Goal: Contribute content

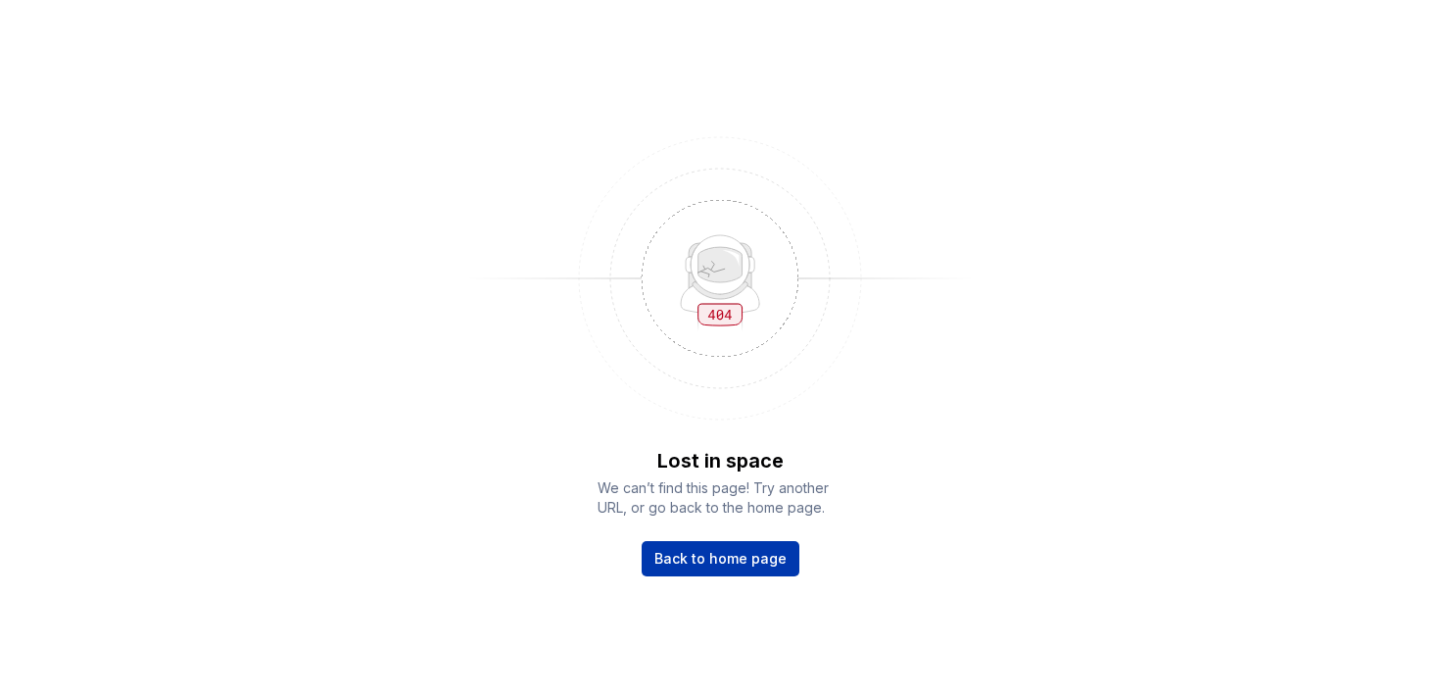
click at [744, 553] on span "Back to home page" at bounding box center [720, 559] width 132 height 20
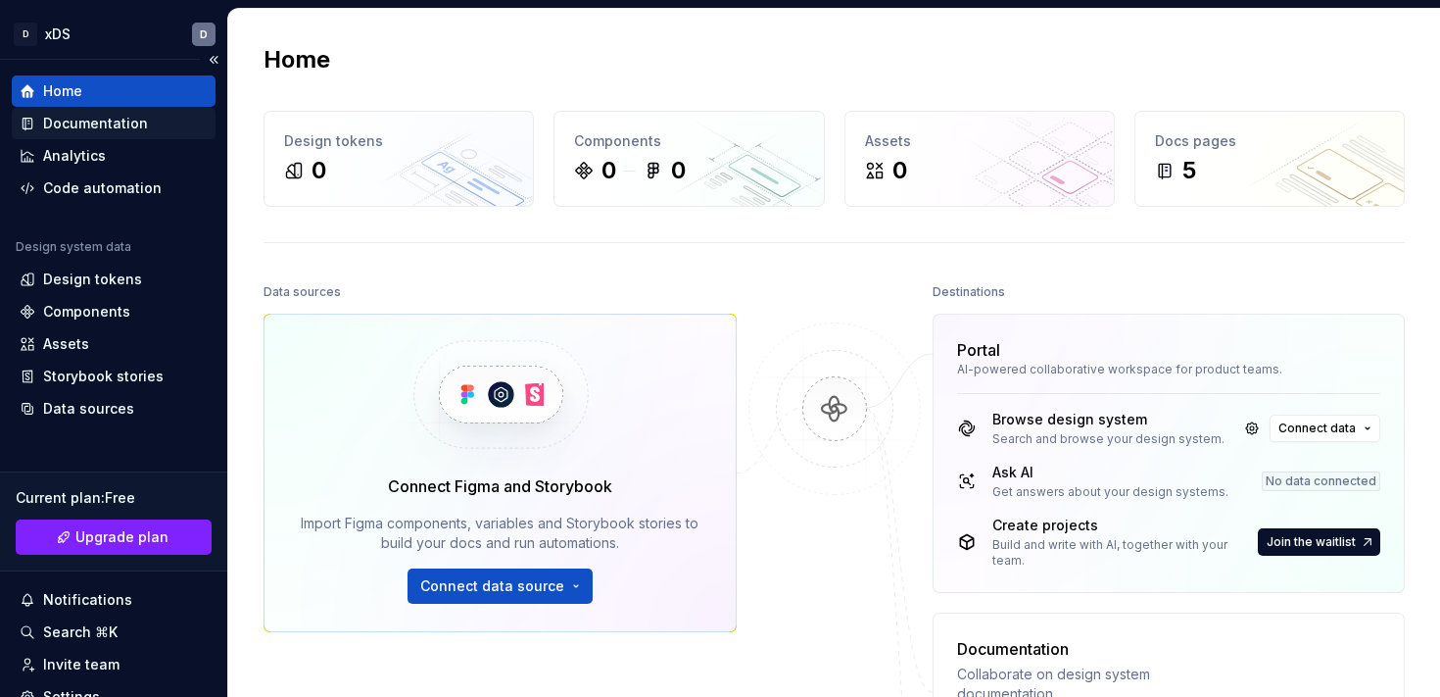
click at [112, 120] on div "Documentation" at bounding box center [95, 124] width 105 height 20
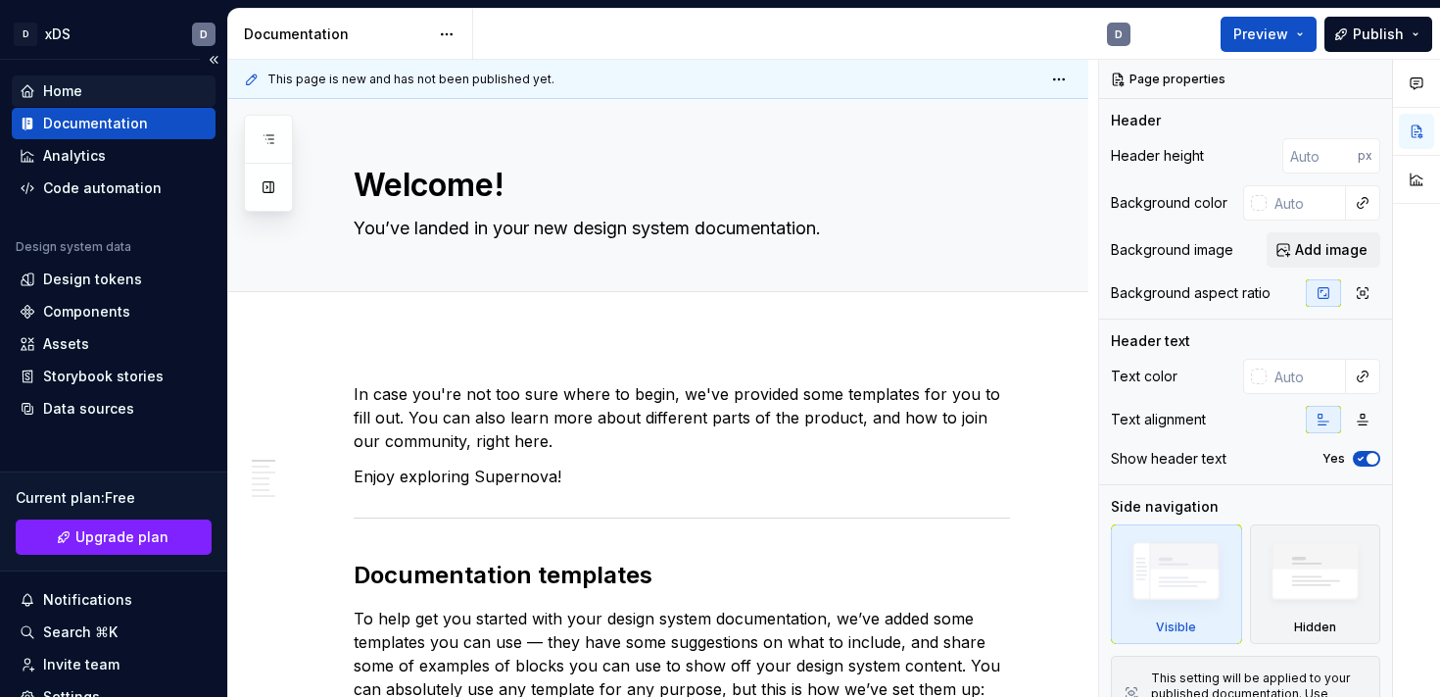
click at [137, 85] on div "Home" at bounding box center [114, 91] width 188 height 20
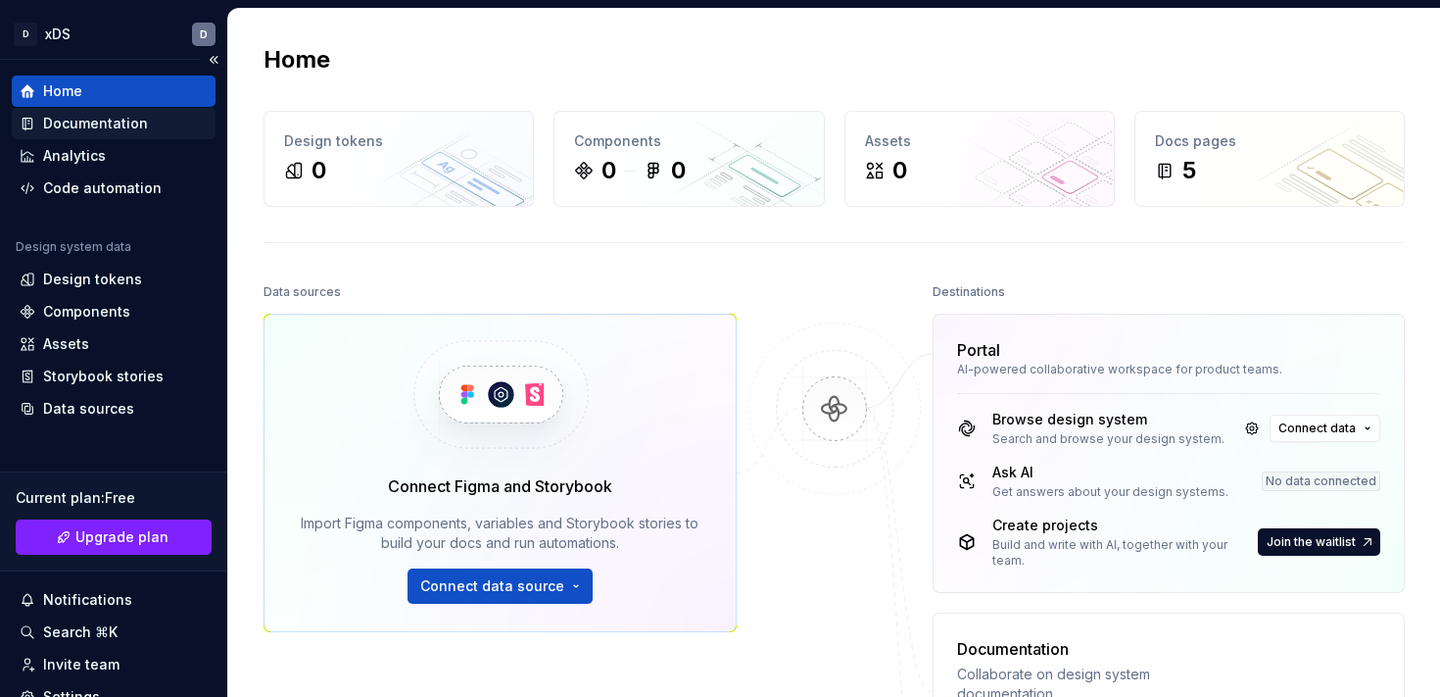
click at [113, 118] on div "Documentation" at bounding box center [95, 124] width 105 height 20
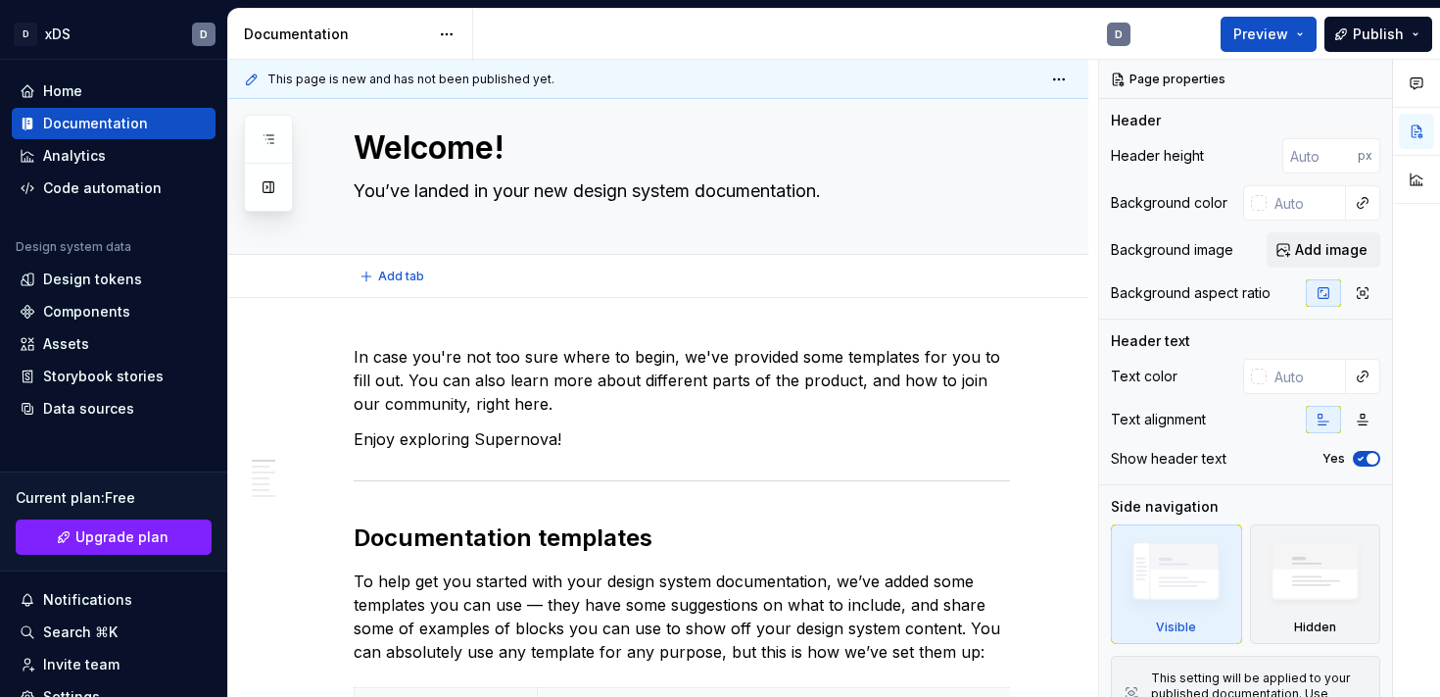
scroll to position [36, 0]
click at [474, 146] on textarea "Welcome!" at bounding box center [678, 148] width 656 height 47
type textarea "*"
type textarea "j"
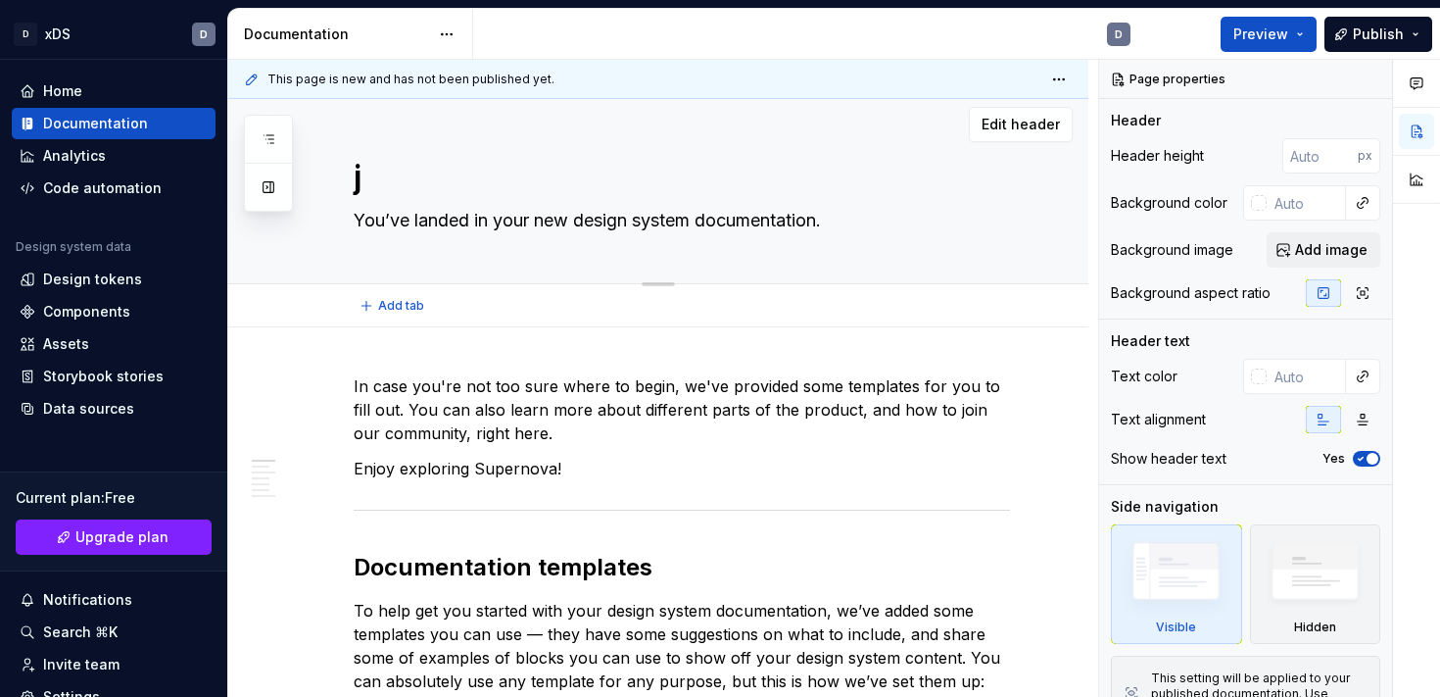
type textarea "*"
type textarea "Untitled page"
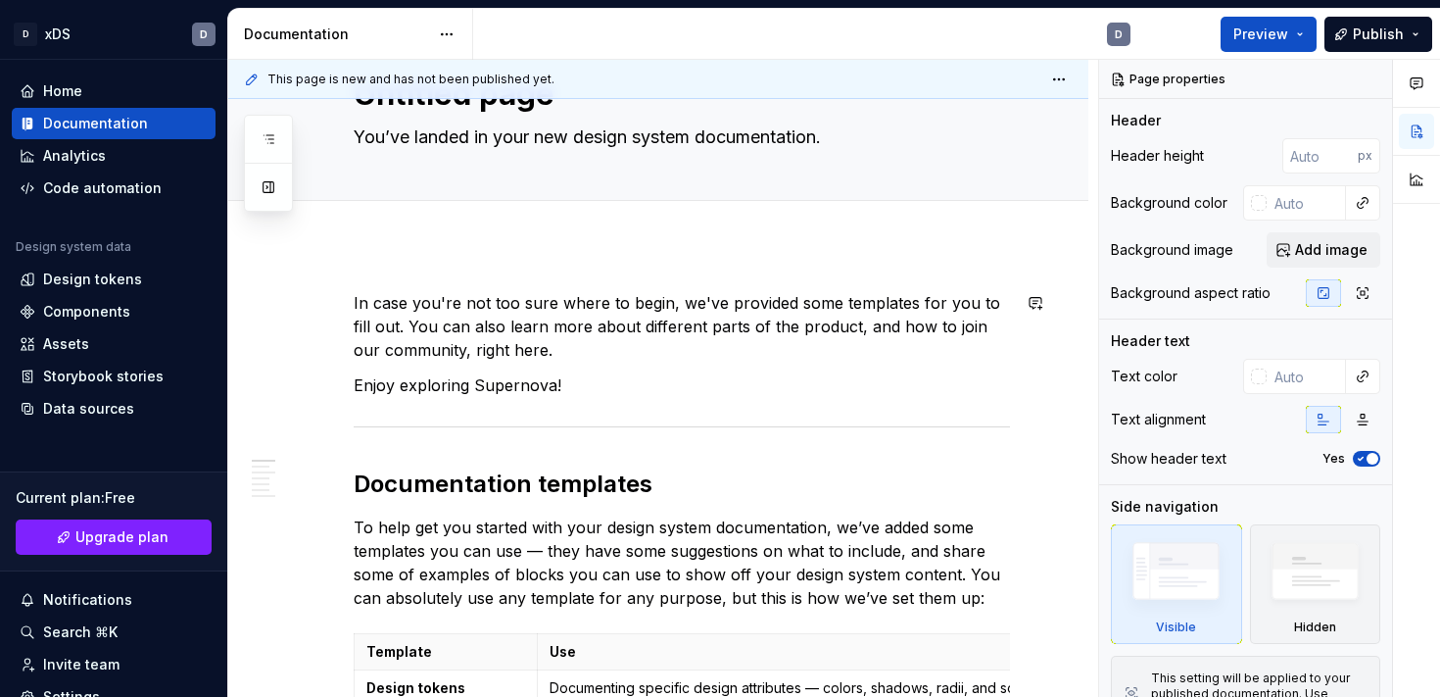
scroll to position [98, 0]
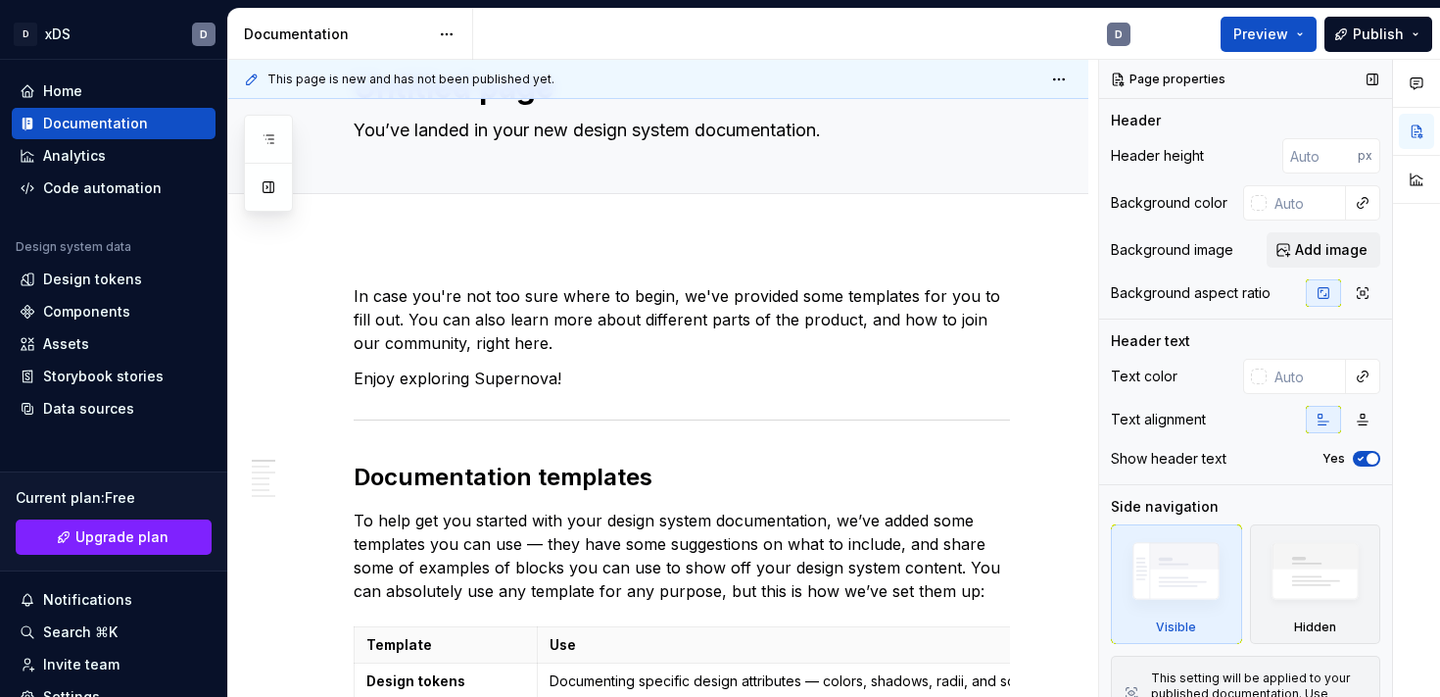
type textarea "*"
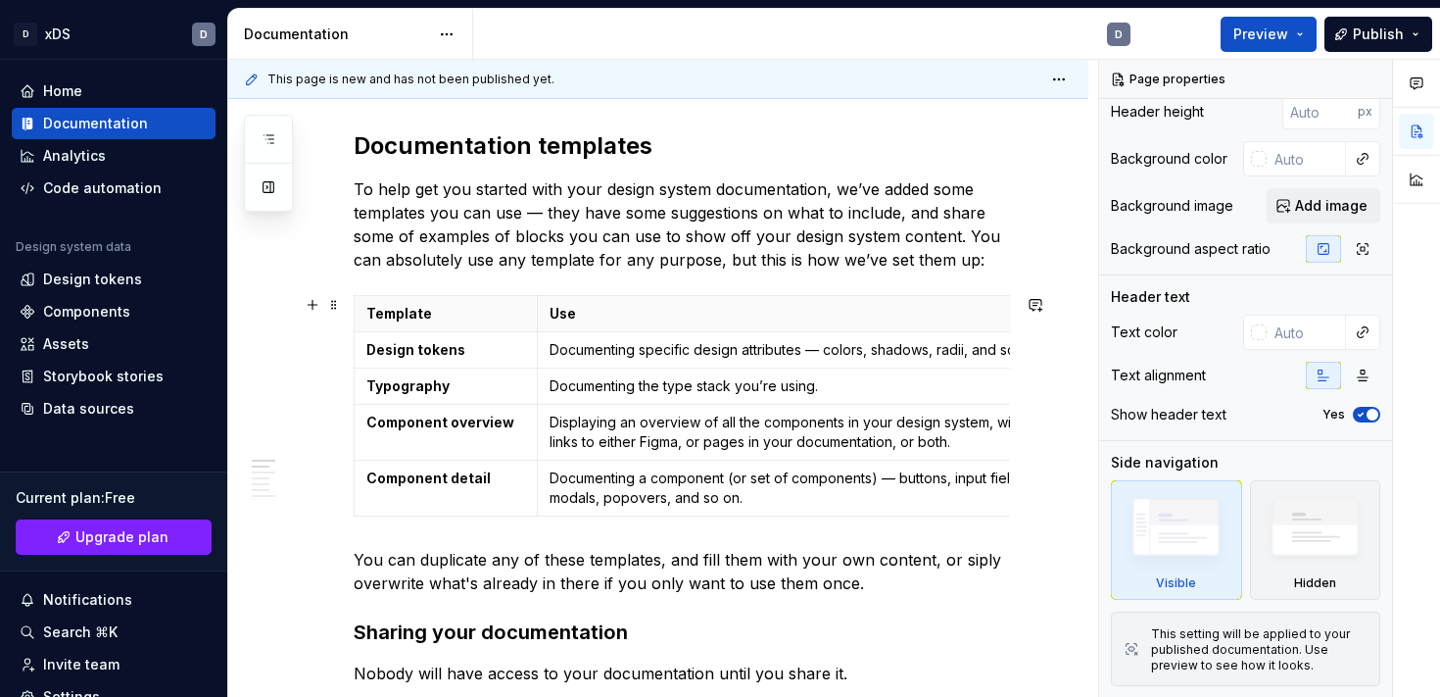
scroll to position [434, 0]
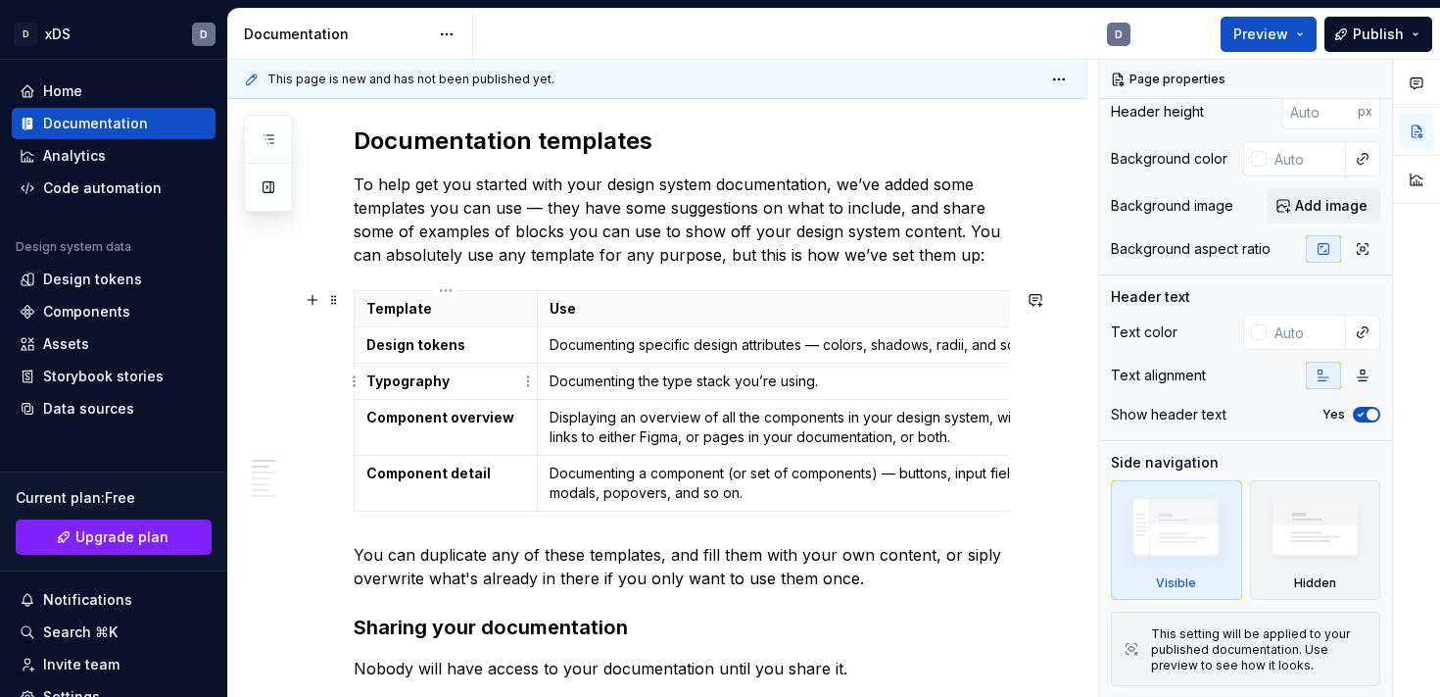
type textarea "Untitled page"
click at [433, 381] on strong "Typography" at bounding box center [407, 380] width 83 height 17
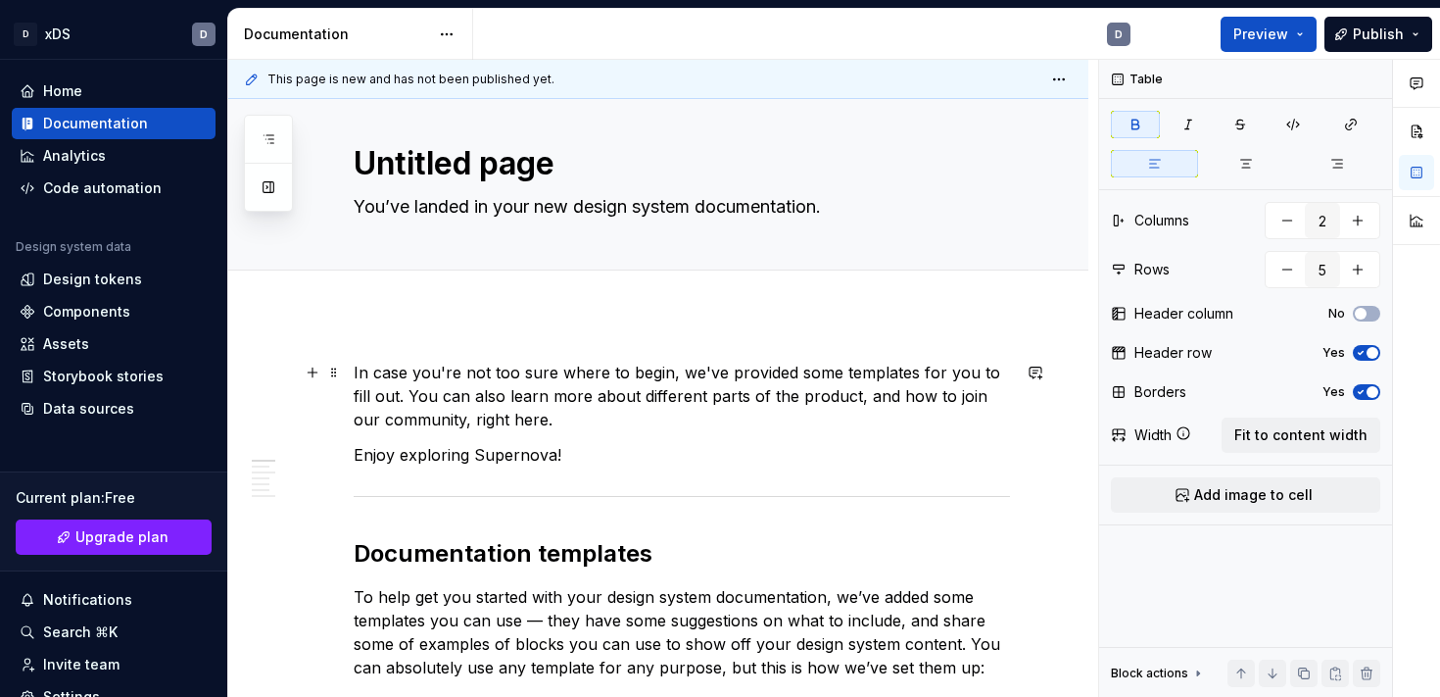
scroll to position [0, 0]
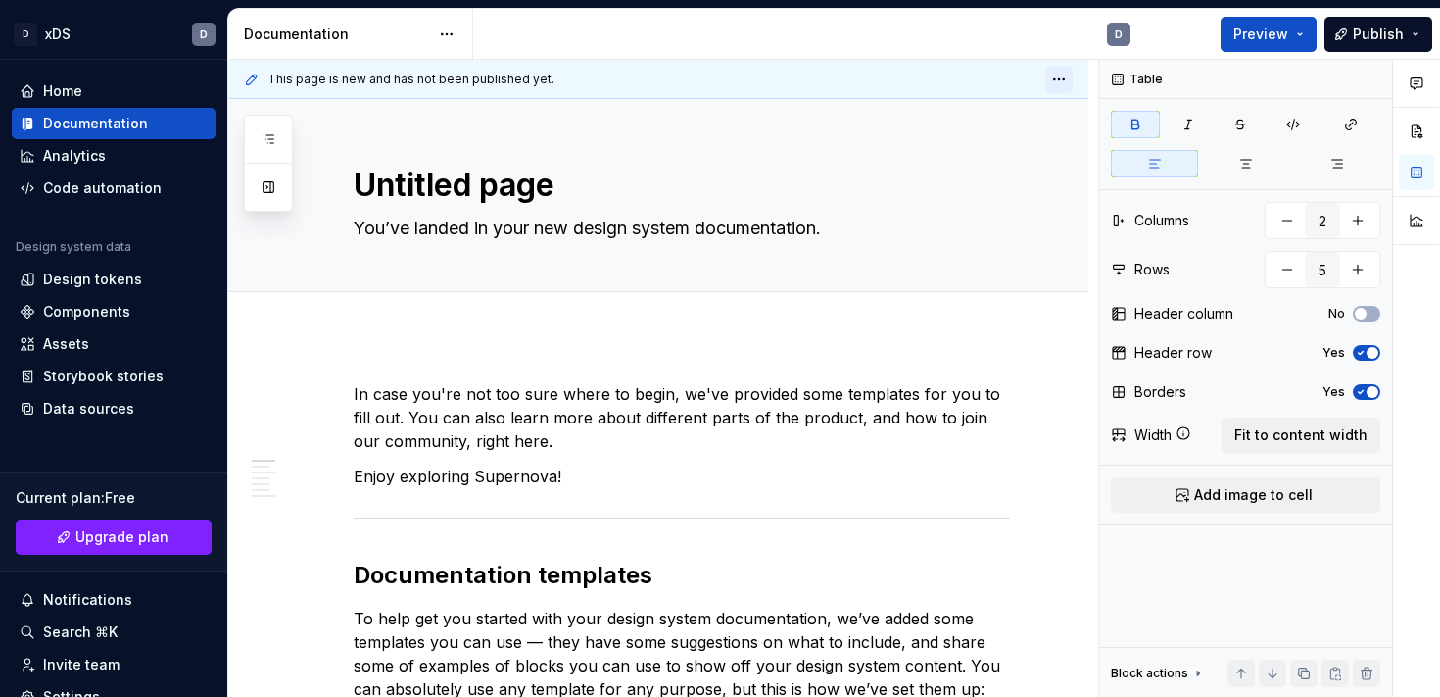
click at [1068, 76] on html "D xDS D Home Documentation Analytics Code automation Design system data Design …" at bounding box center [720, 348] width 1440 height 697
click at [1416, 35] on button "Publish" at bounding box center [1378, 34] width 108 height 35
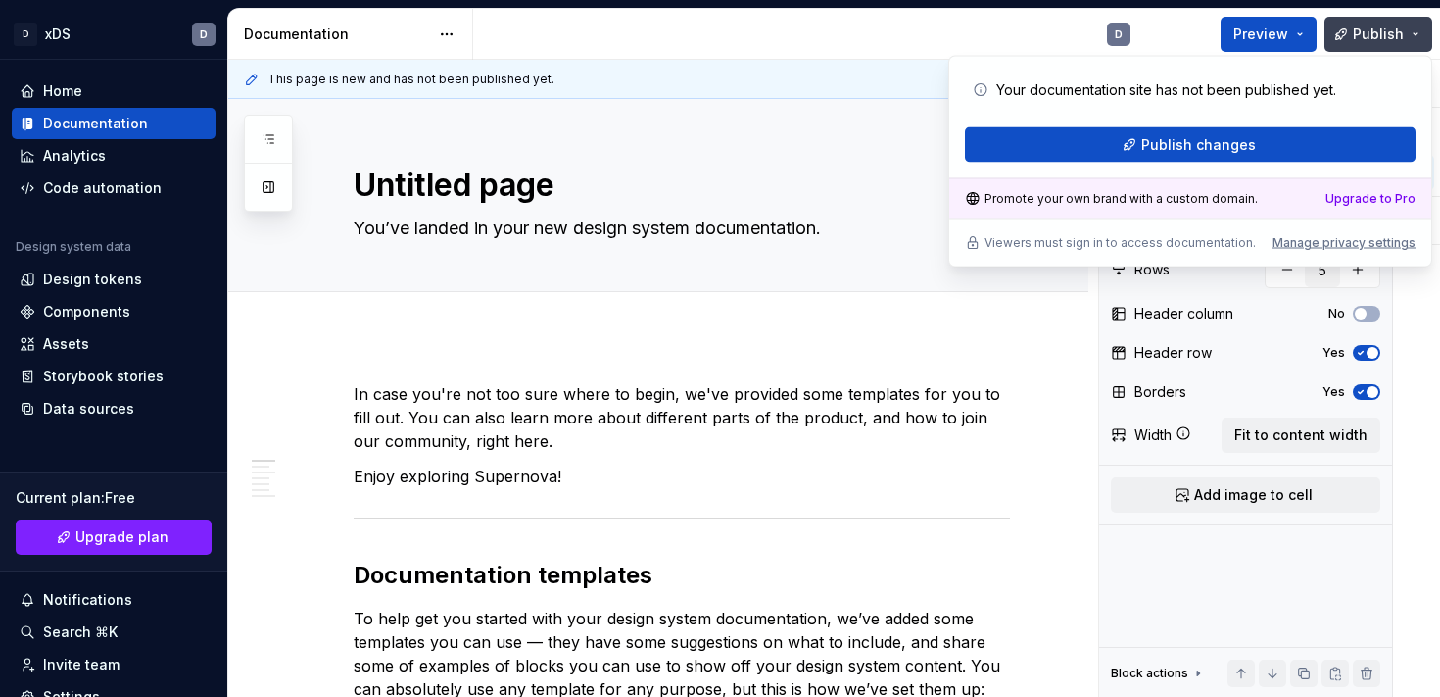
click at [1416, 35] on button "Publish" at bounding box center [1378, 34] width 108 height 35
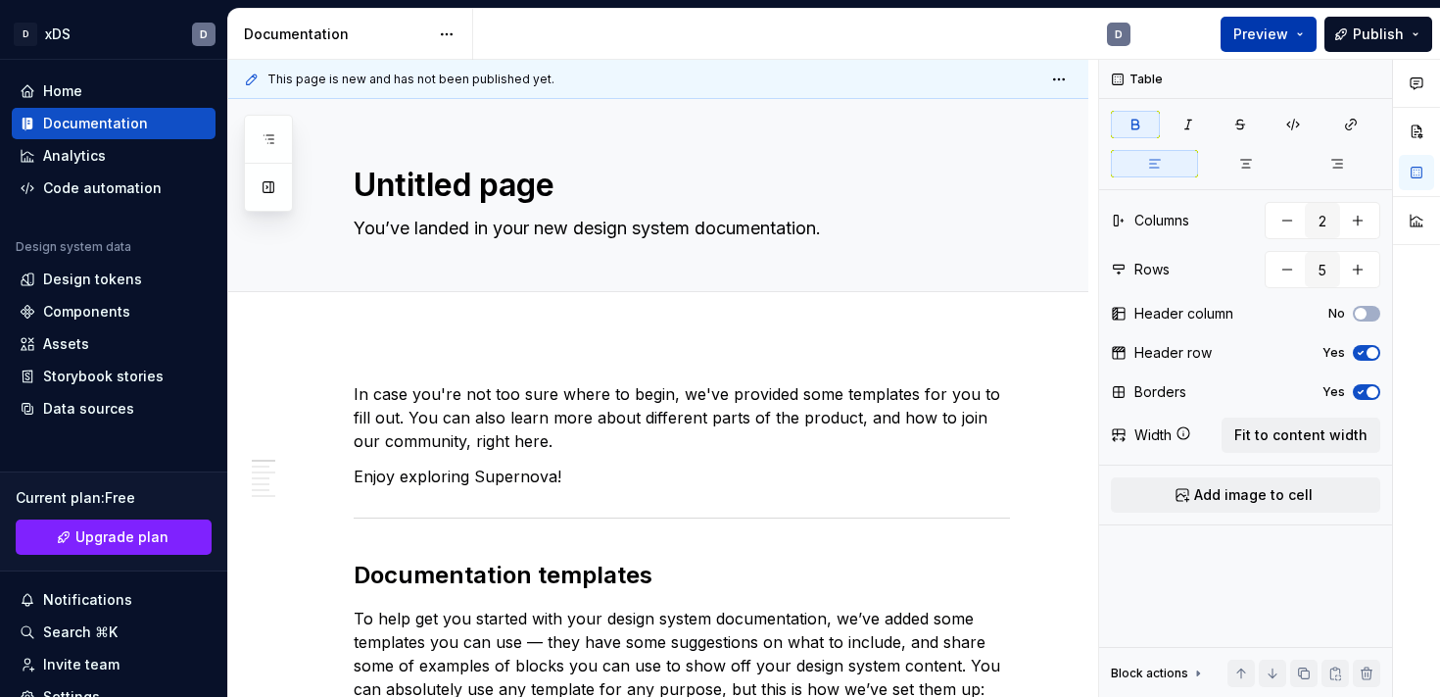
click at [1303, 30] on button "Preview" at bounding box center [1269, 34] width 96 height 35
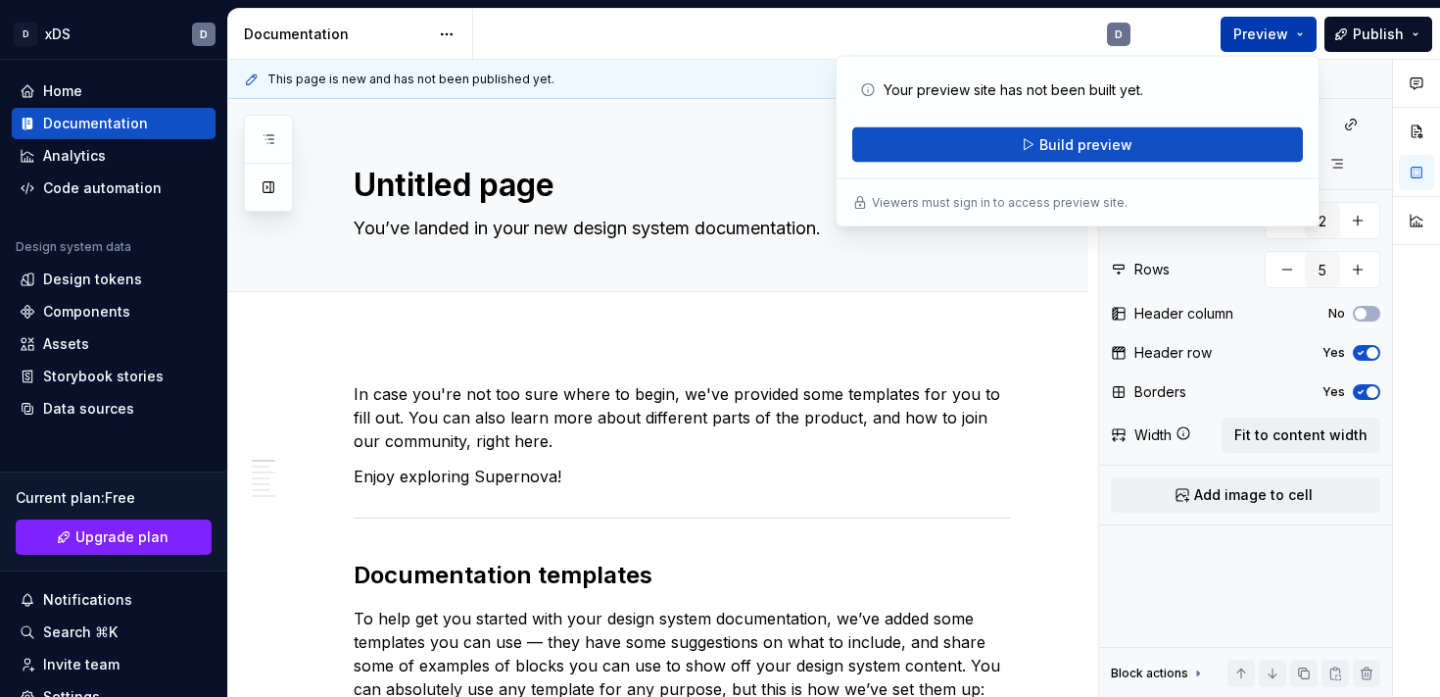
click at [1303, 30] on button "Preview" at bounding box center [1269, 34] width 96 height 35
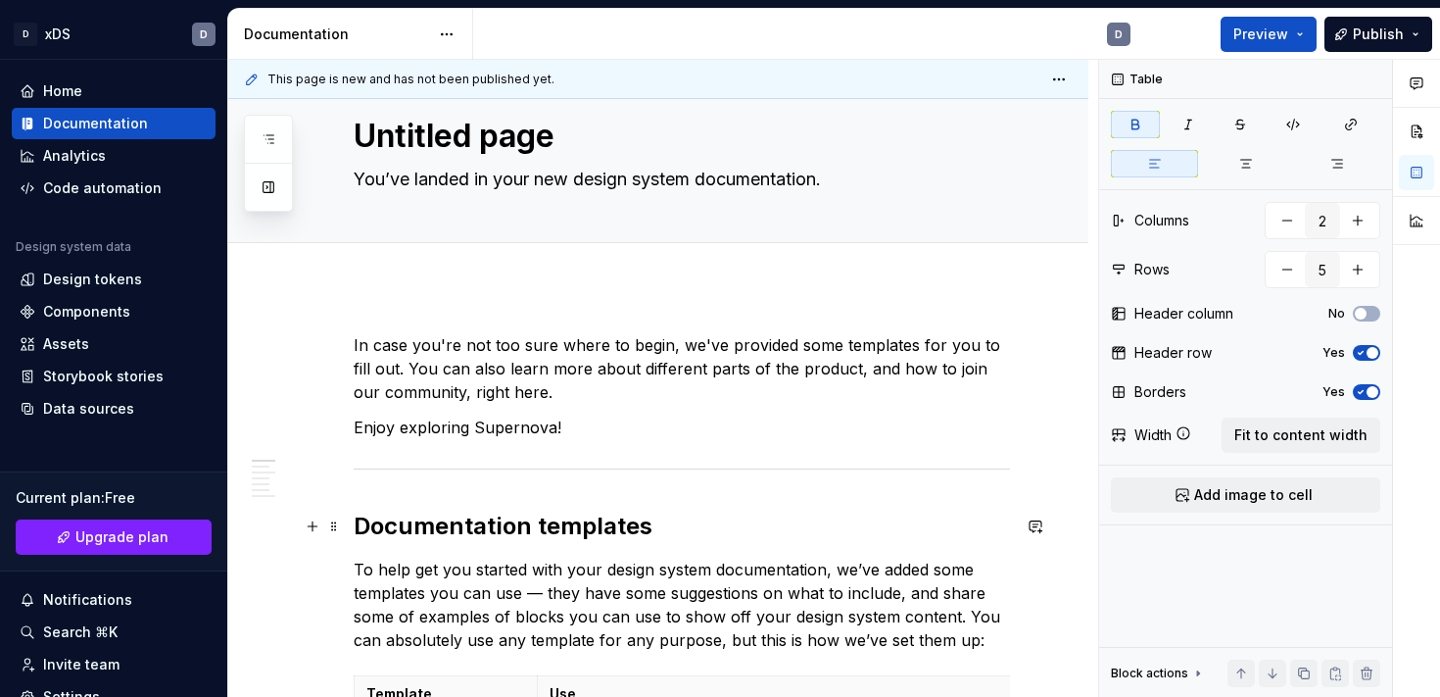
scroll to position [53, 0]
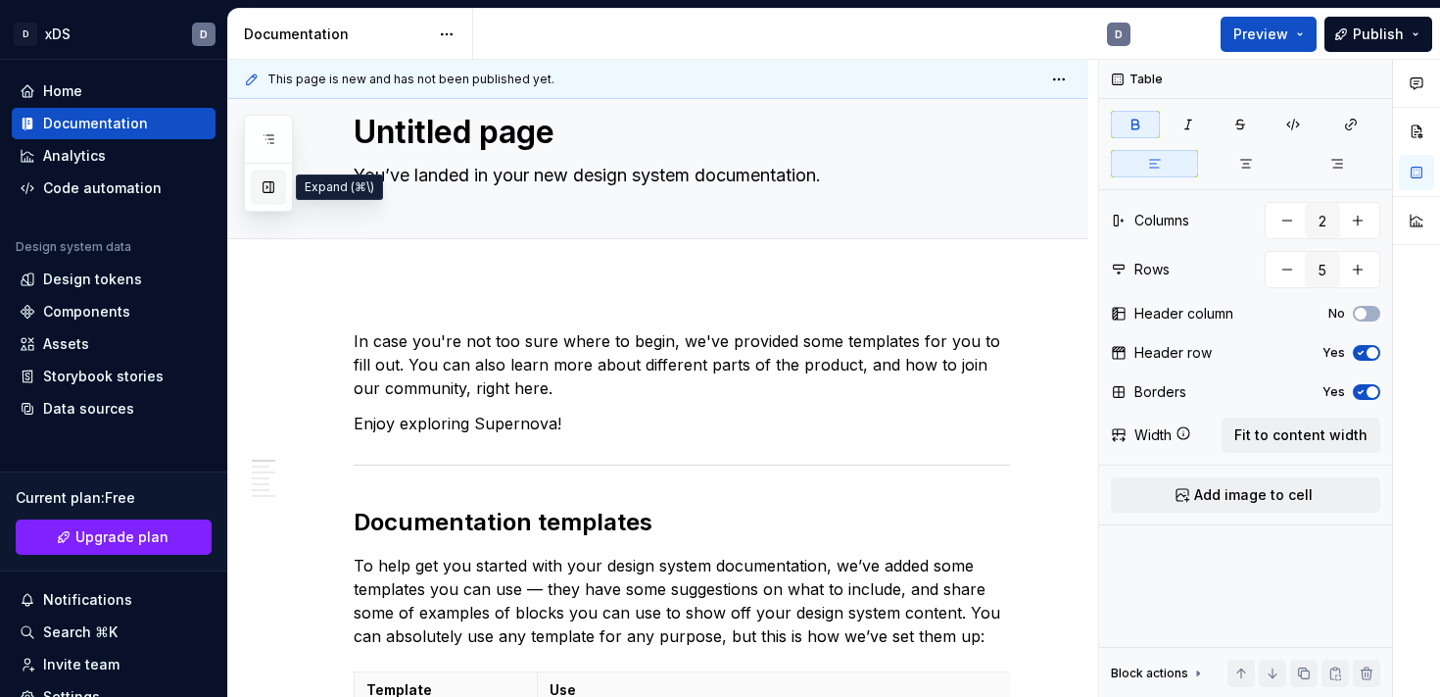
click at [264, 184] on button "button" at bounding box center [268, 186] width 35 height 35
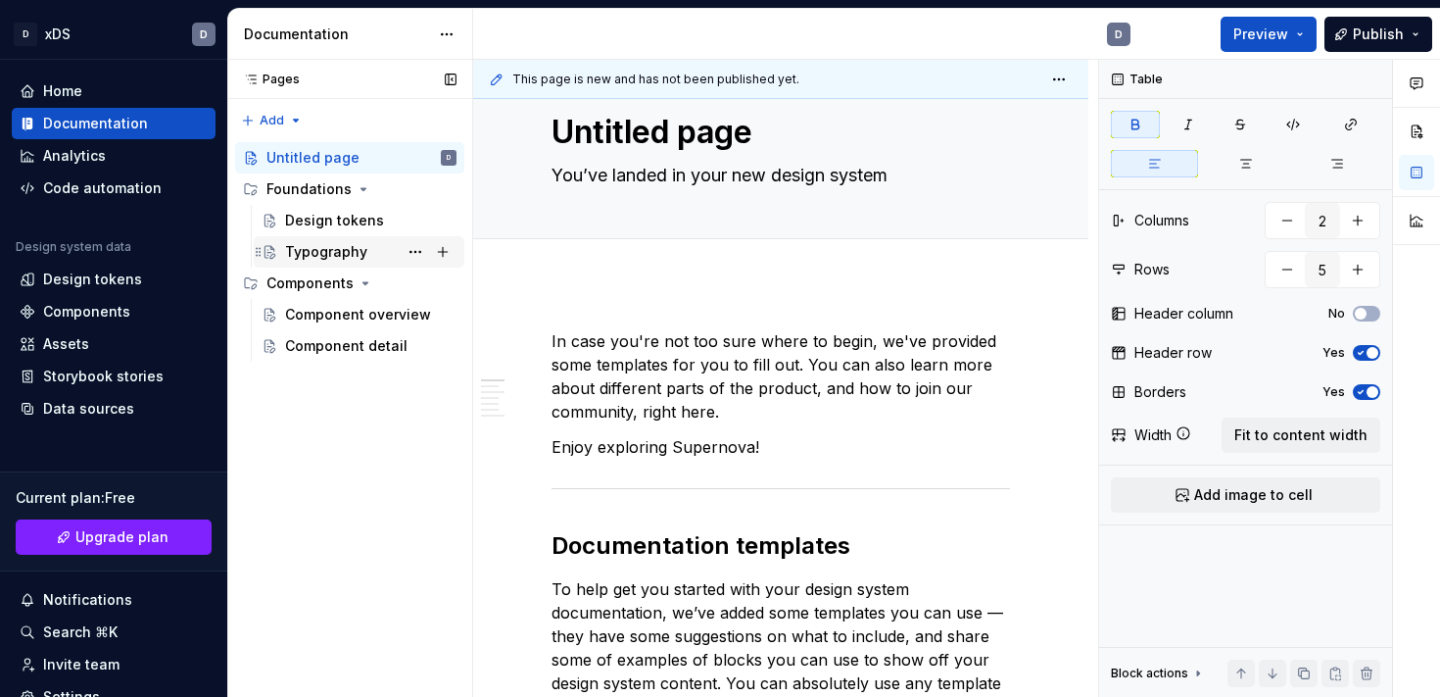
click at [325, 247] on div "Typography" at bounding box center [326, 252] width 82 height 20
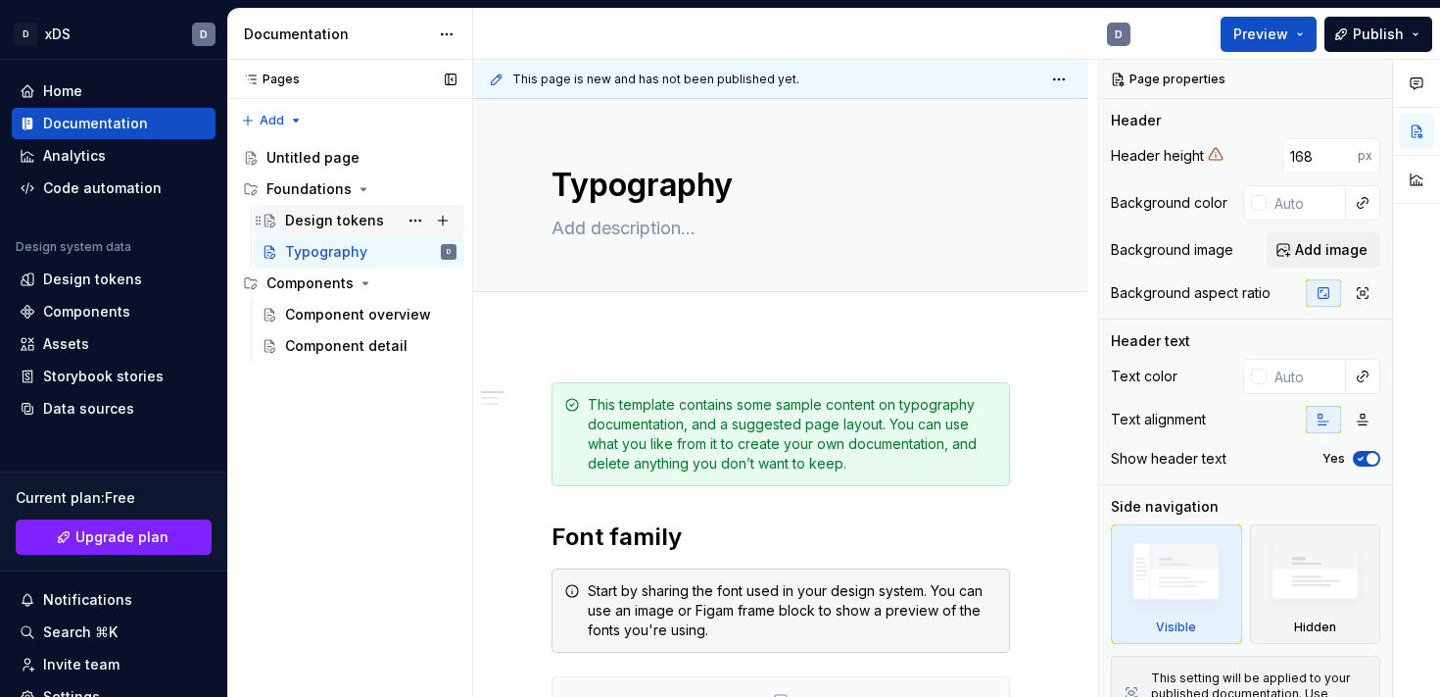
click at [333, 224] on div "Design tokens" at bounding box center [334, 221] width 99 height 20
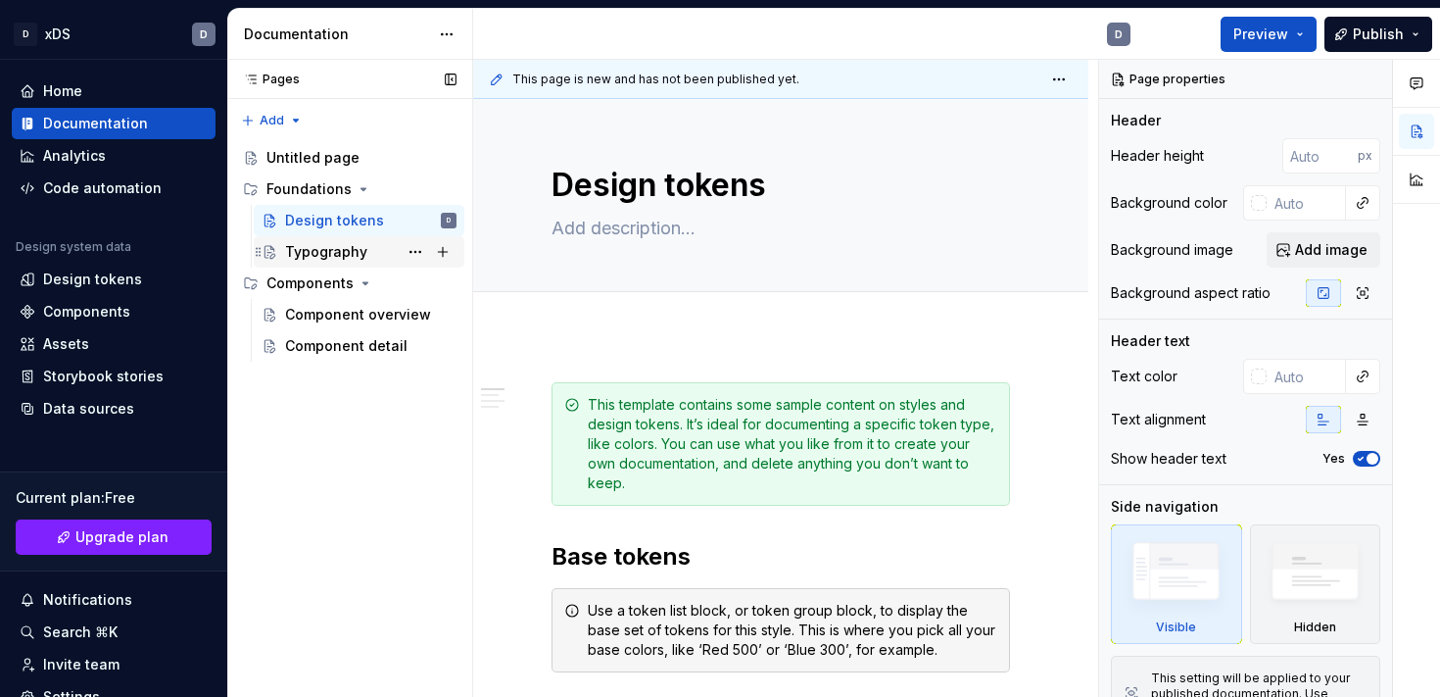
click at [323, 250] on div "Typography" at bounding box center [326, 252] width 82 height 20
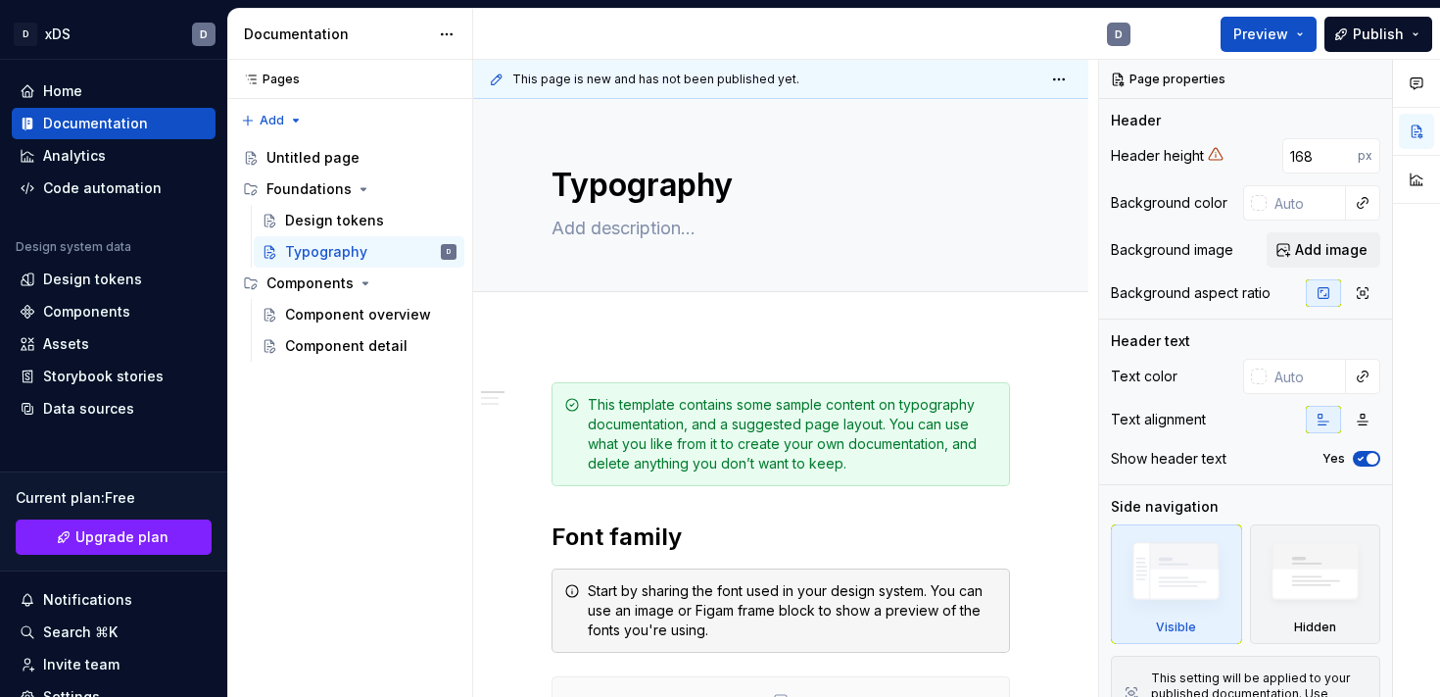
type textarea "*"
